Goal: Transaction & Acquisition: Purchase product/service

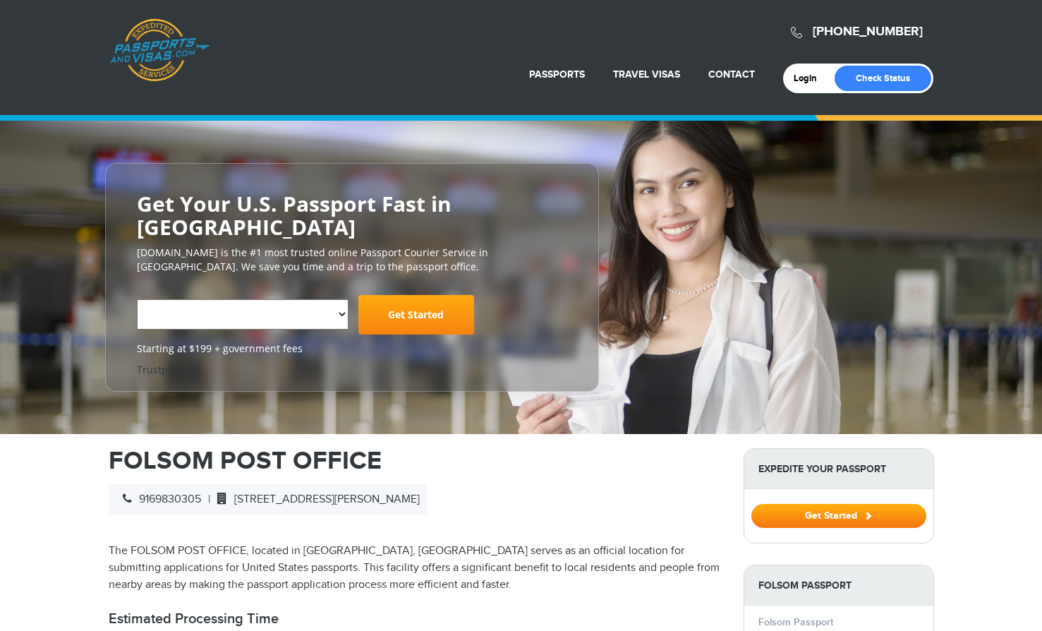
select select "**********"
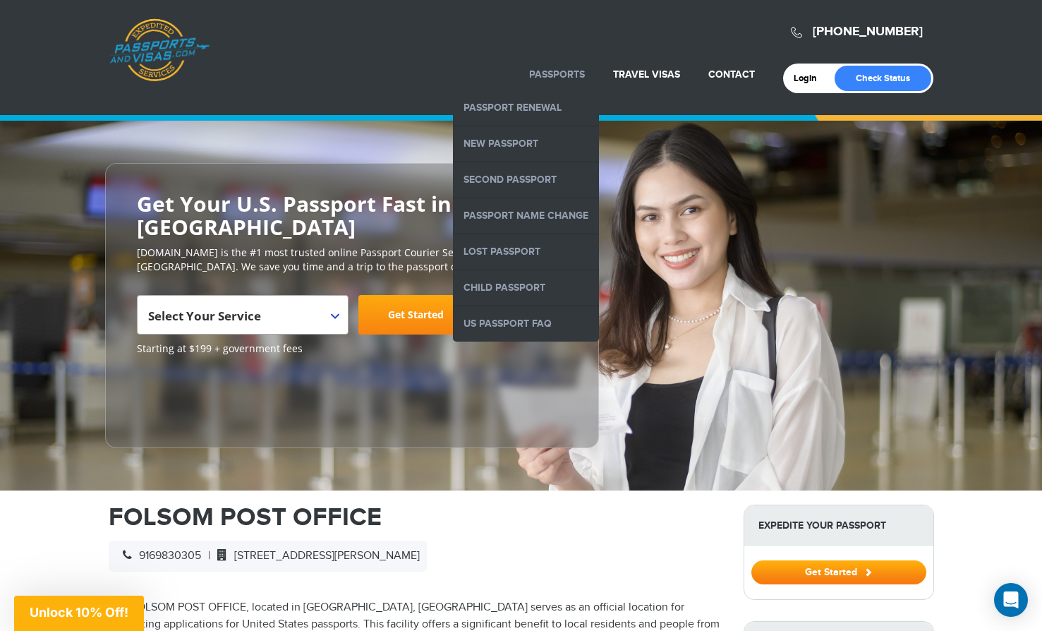
click at [558, 75] on link "Passports" at bounding box center [557, 74] width 56 height 12
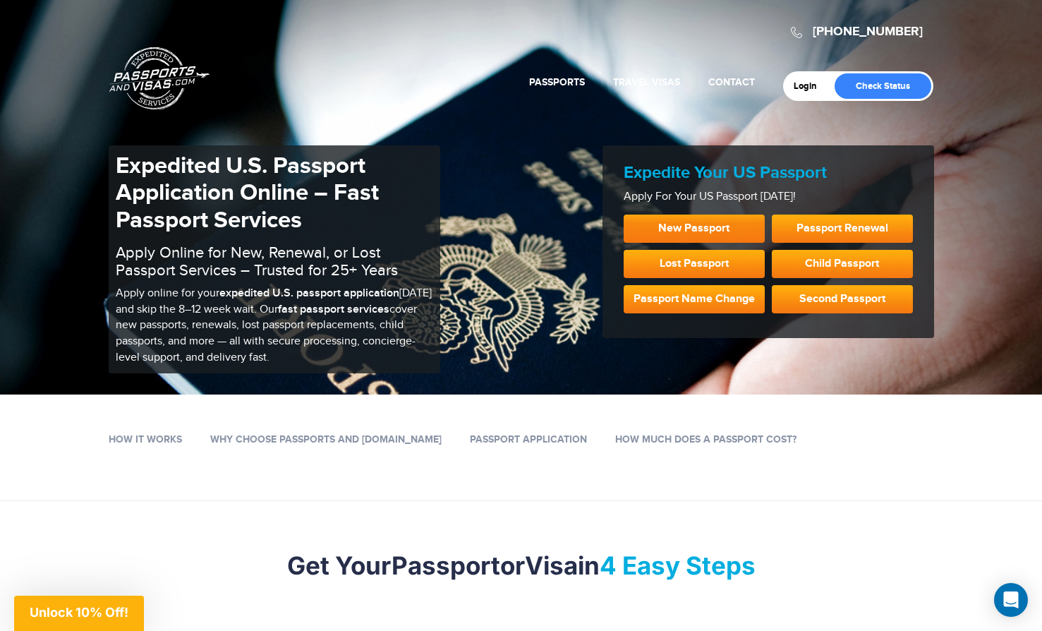
click at [667, 229] on link "New Passport" at bounding box center [694, 229] width 141 height 28
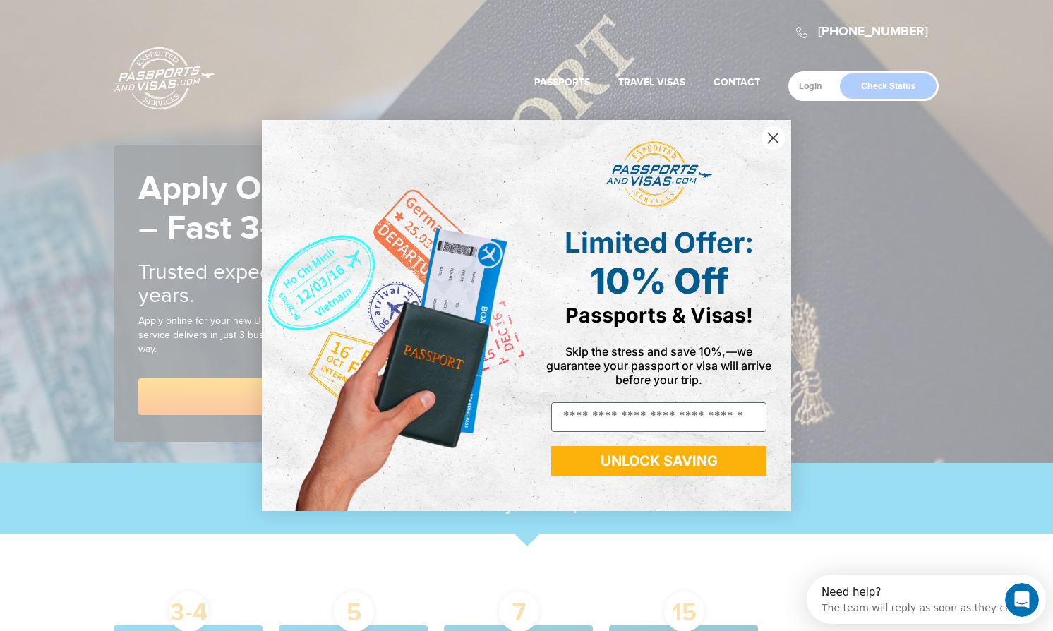
click at [765, 136] on circle "Close dialog" at bounding box center [773, 137] width 23 height 23
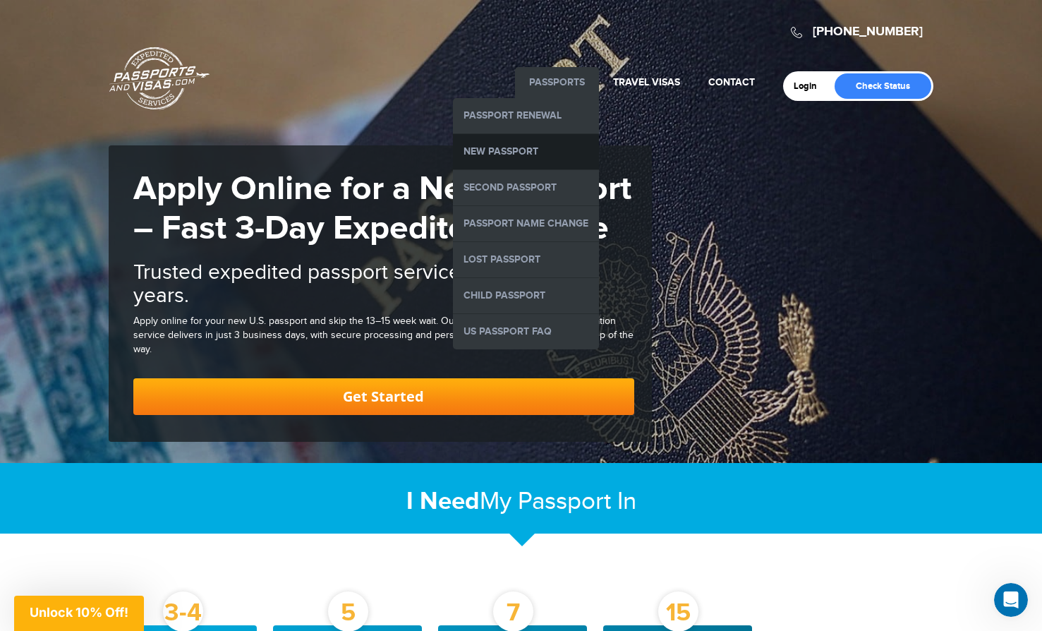
click at [527, 152] on link "New Passport" at bounding box center [526, 151] width 146 height 35
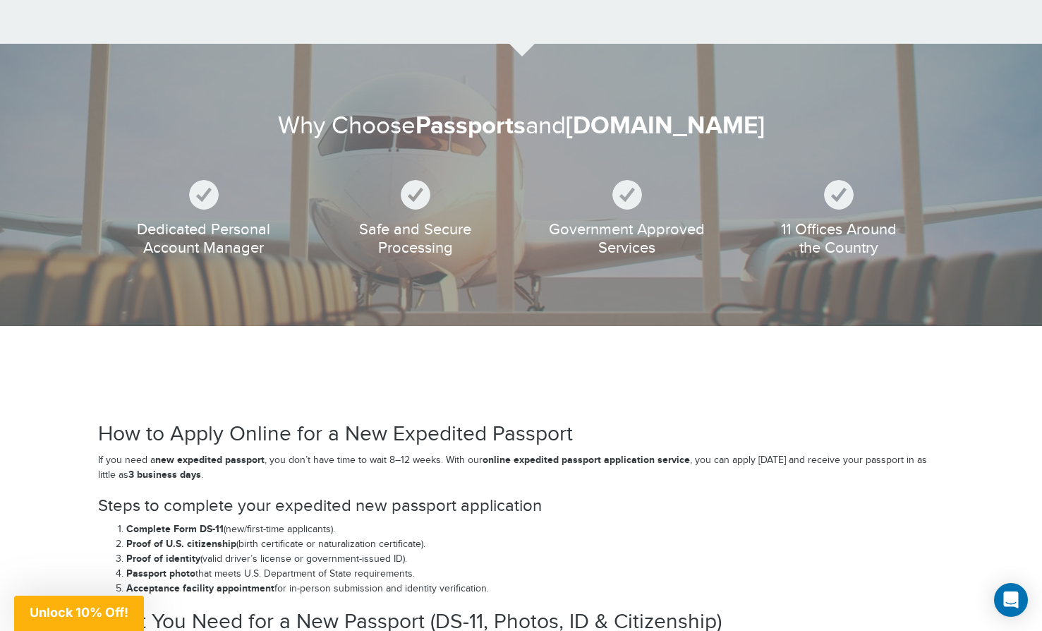
scroll to position [1482, 0]
